Goal: Task Accomplishment & Management: Use online tool/utility

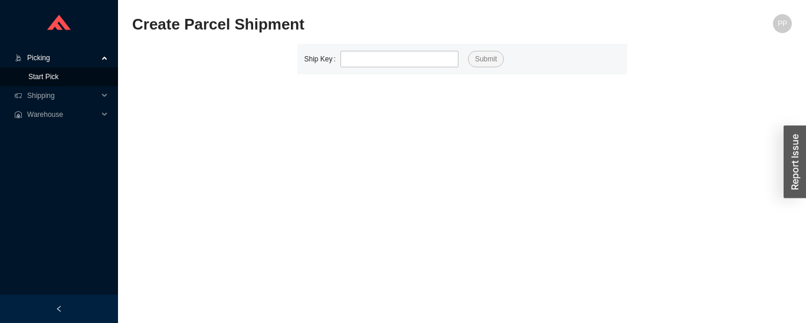
click at [58, 79] on link "Start Pick" at bounding box center [43, 77] width 30 height 8
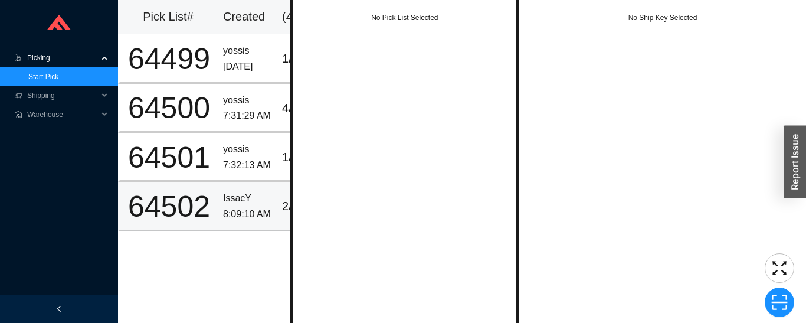
click at [237, 200] on div "IssacY" at bounding box center [248, 199] width 50 height 16
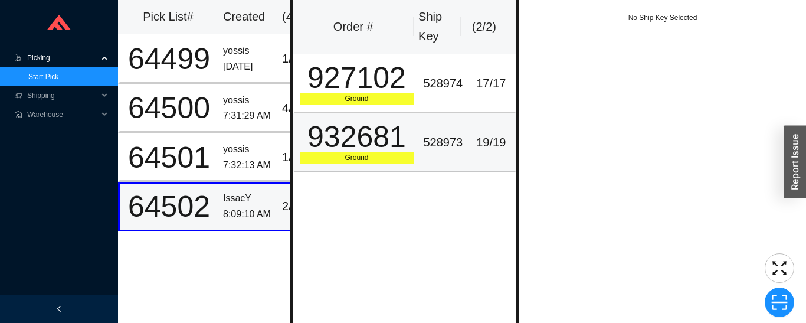
click at [386, 141] on div "932681" at bounding box center [357, 137] width 114 height 30
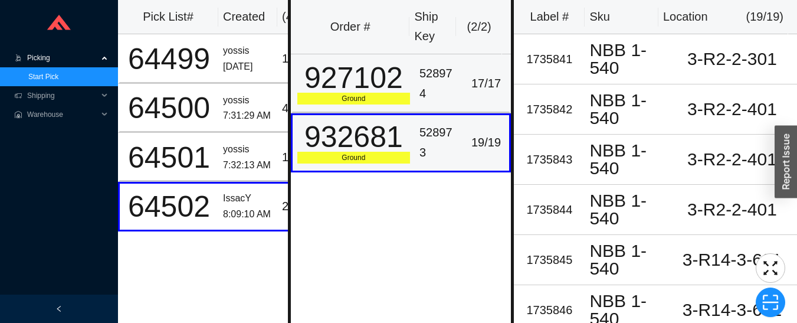
click at [404, 82] on div "927102" at bounding box center [353, 78] width 113 height 30
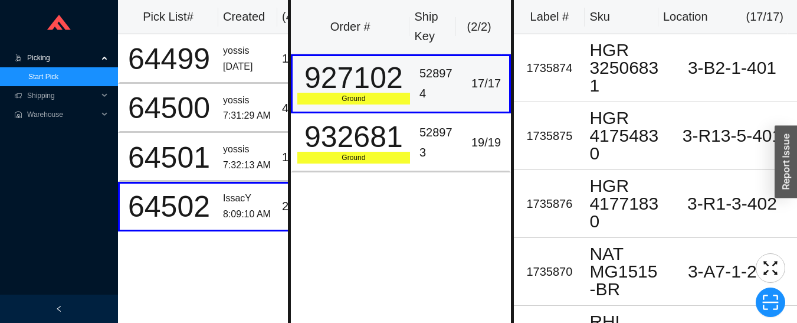
click at [227, 153] on div "yossis" at bounding box center [248, 150] width 50 height 16
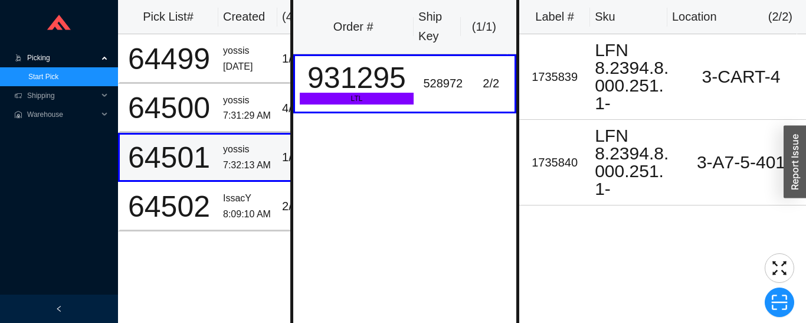
click at [242, 100] on div "yossis" at bounding box center [248, 101] width 50 height 16
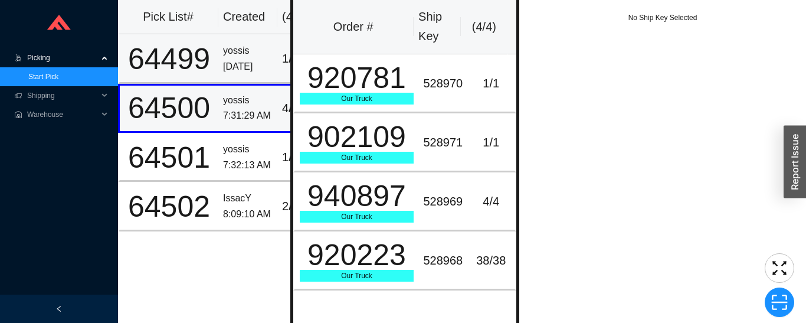
click at [237, 56] on div "yossis" at bounding box center [248, 51] width 50 height 16
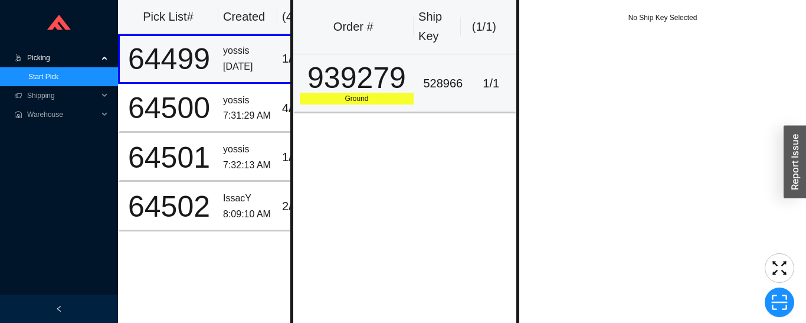
click at [392, 72] on div "939279" at bounding box center [357, 78] width 114 height 30
